Goal: Find specific page/section: Find specific page/section

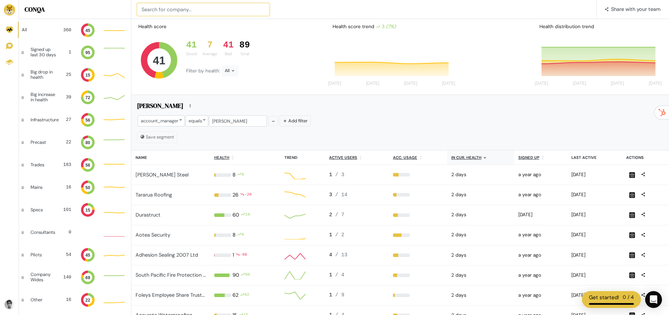
click at [227, 14] on input at bounding box center [203, 9] width 132 height 13
type input "acc"
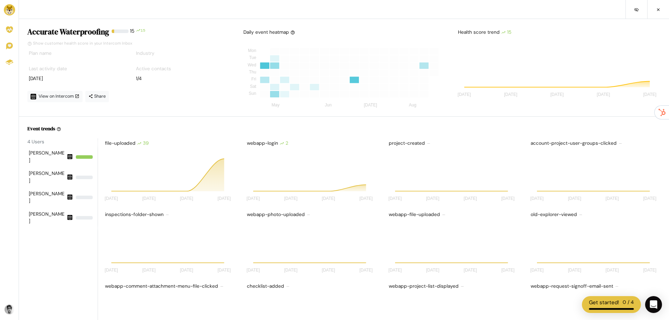
click at [7, 10] on img at bounding box center [9, 9] width 11 height 11
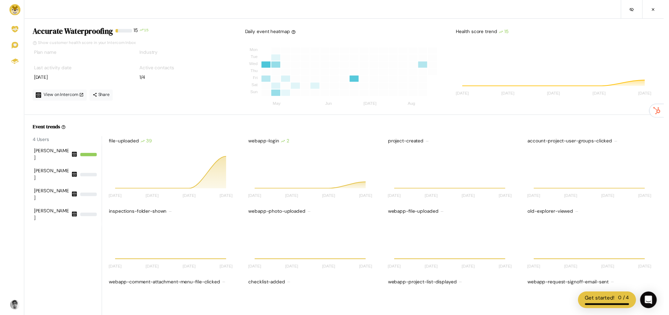
scroll to position [63, 200]
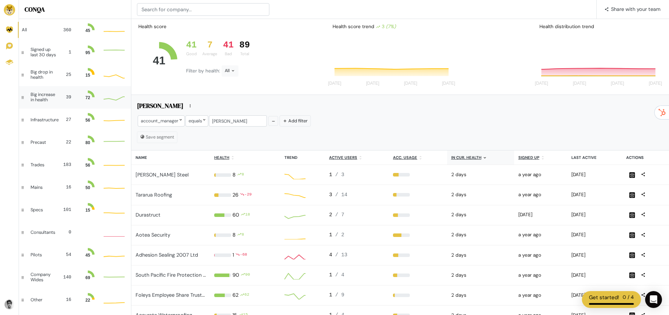
scroll to position [14, 16]
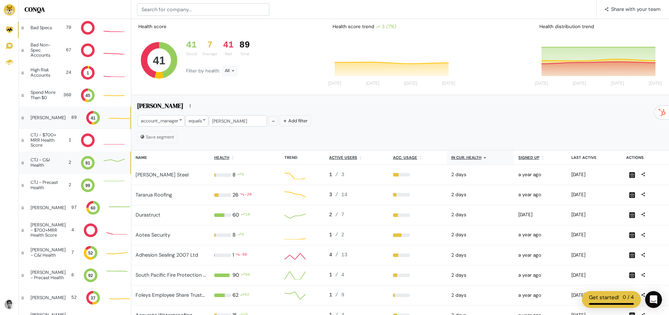
click at [56, 166] on div "CTJ - C&I Health 2 91" at bounding box center [74, 162] width 111 height 22
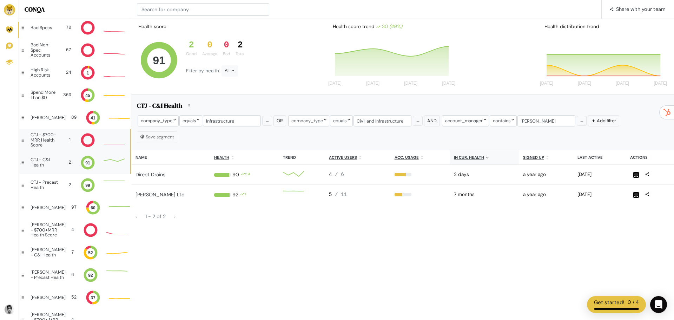
click at [51, 141] on div "CTJ - $700+ MRR Health Score" at bounding box center [46, 139] width 30 height 15
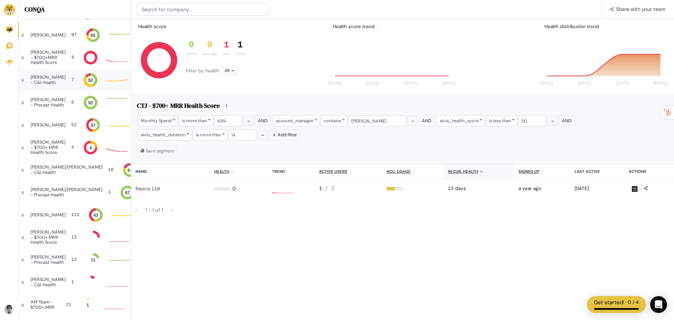
scroll to position [6, 6]
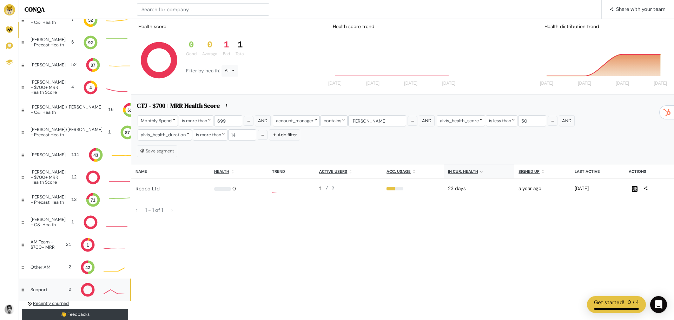
click at [101, 290] on div at bounding box center [114, 289] width 27 height 9
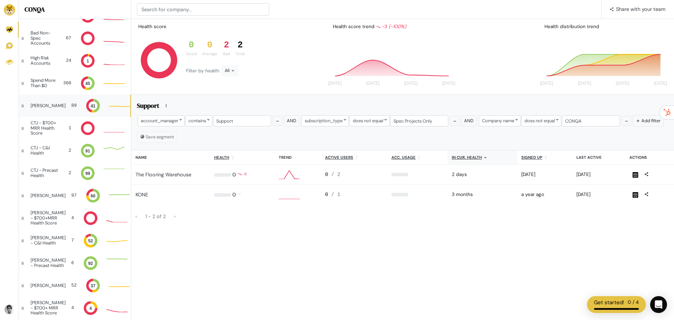
click at [44, 107] on div "[PERSON_NAME]" at bounding box center [48, 105] width 35 height 5
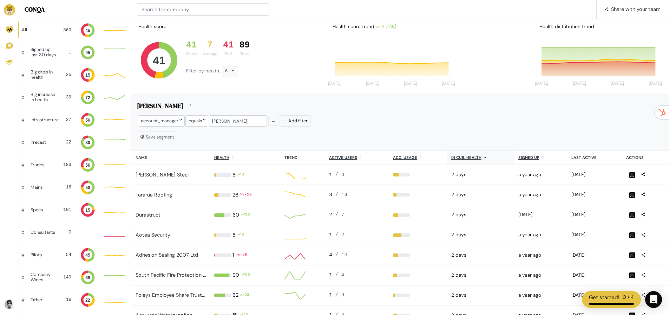
click at [588, 159] on th "Last active" at bounding box center [594, 157] width 55 height 14
click at [455, 159] on u "In cur. health" at bounding box center [466, 157] width 30 height 5
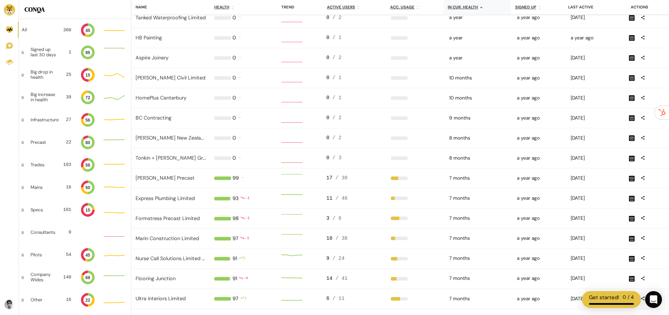
scroll to position [6, 6]
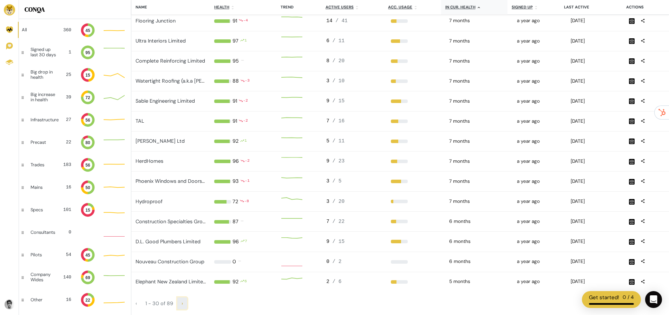
click at [182, 303] on span "›" at bounding box center [181, 303] width 1 height 6
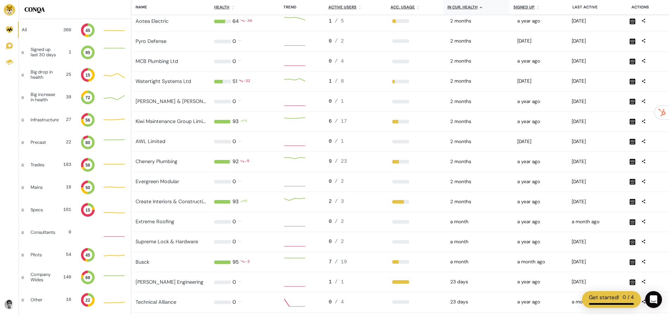
scroll to position [421, 0]
